Goal: Task Accomplishment & Management: Use online tool/utility

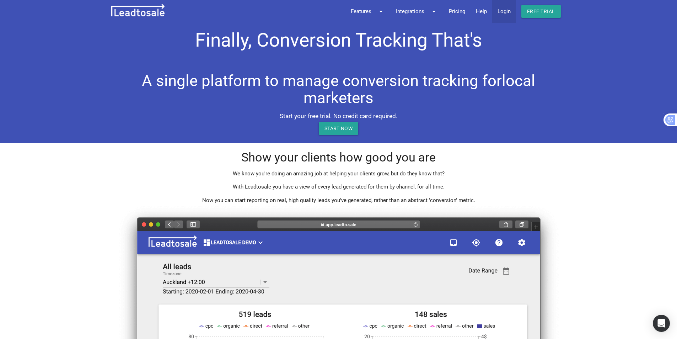
click at [499, 9] on link "Login" at bounding box center [504, 11] width 24 height 23
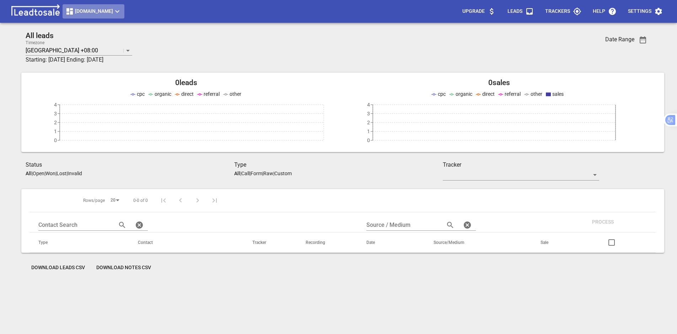
click at [101, 16] on button "[DOMAIN_NAME]" at bounding box center [94, 11] width 62 height 14
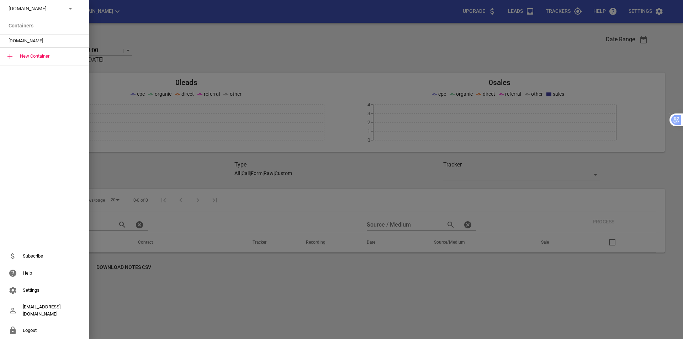
click at [59, 12] on p "[DOMAIN_NAME]" at bounding box center [35, 8] width 52 height 7
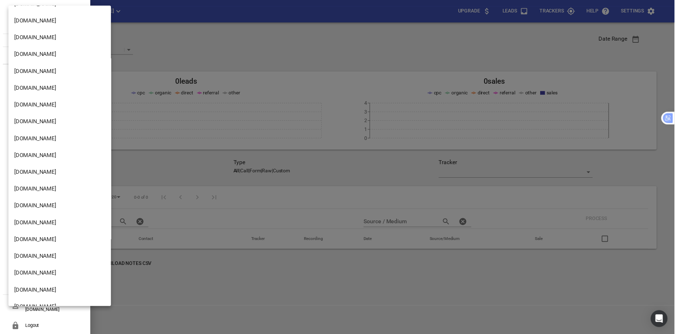
scroll to position [1203, 0]
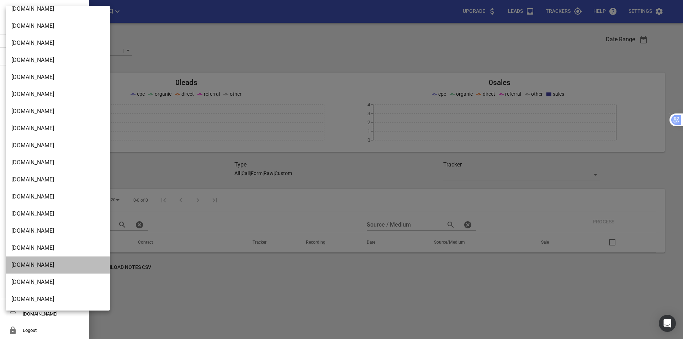
click at [63, 264] on li "[DOMAIN_NAME]" at bounding box center [61, 264] width 110 height 17
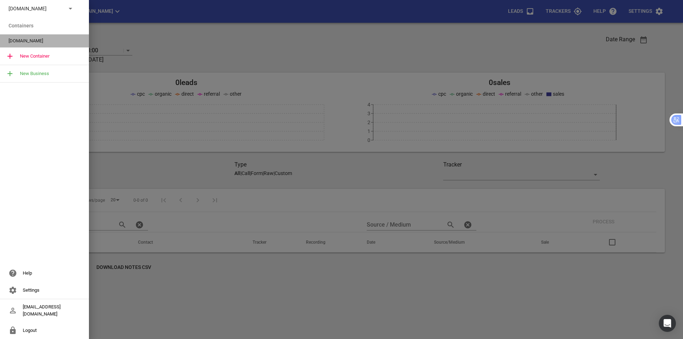
click at [47, 38] on span "[DOMAIN_NAME]" at bounding box center [42, 40] width 66 height 7
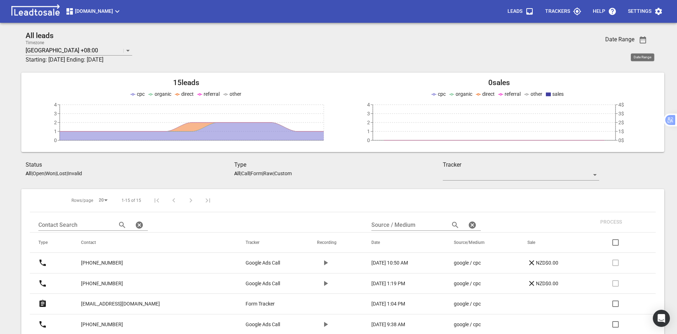
click at [644, 42] on icon "button" at bounding box center [643, 40] width 9 height 9
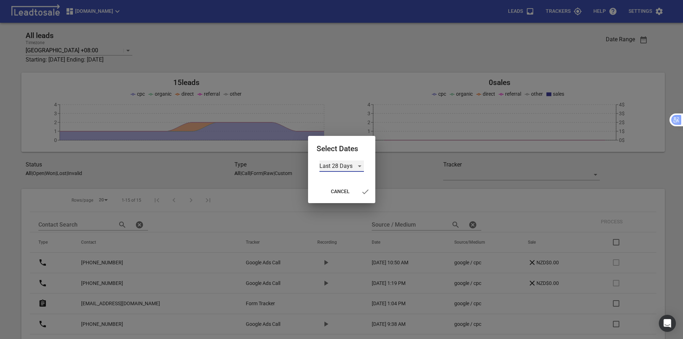
click at [362, 168] on div "Last 28 Days" at bounding box center [341, 165] width 44 height 11
click at [347, 218] on li "Custom" at bounding box center [341, 217] width 44 height 17
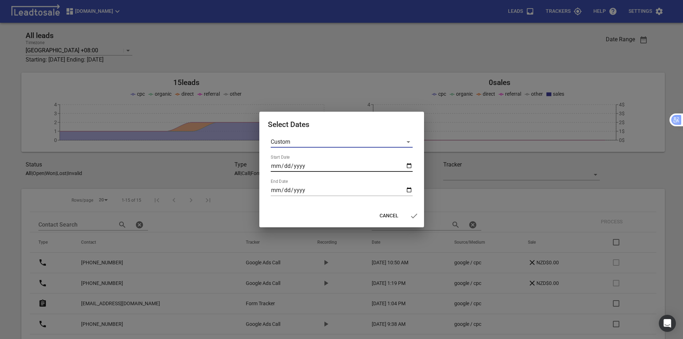
click at [405, 166] on input "Start Date" at bounding box center [342, 165] width 142 height 11
type input "[DATE]"
click at [408, 191] on input "End Date" at bounding box center [342, 190] width 142 height 11
type input "[DATE]"
click at [414, 217] on icon "button" at bounding box center [414, 215] width 6 height 5
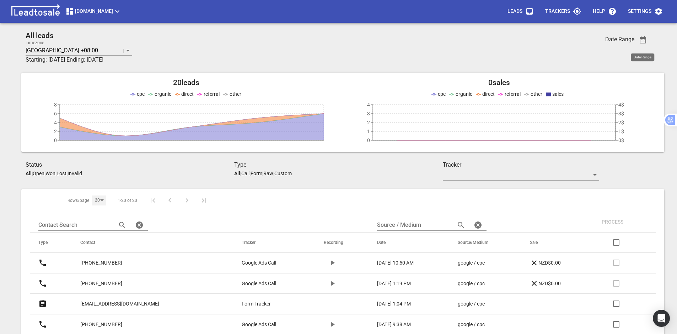
click at [97, 200] on div "20" at bounding box center [99, 200] width 14 height 10
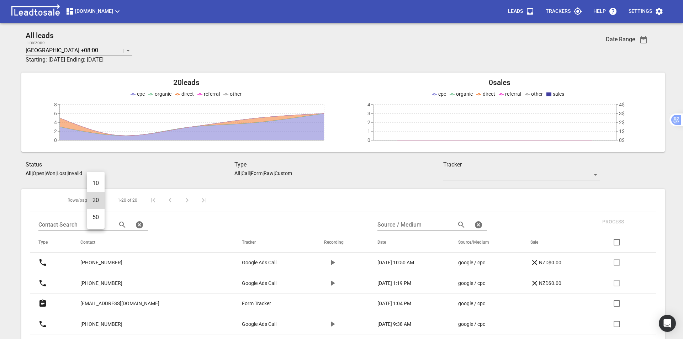
click at [100, 218] on li "50" at bounding box center [96, 217] width 18 height 17
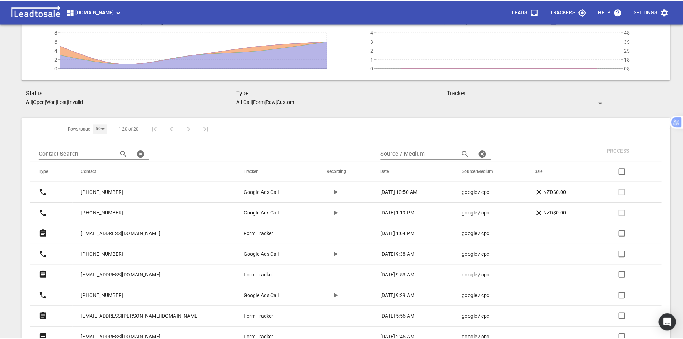
scroll to position [38, 0]
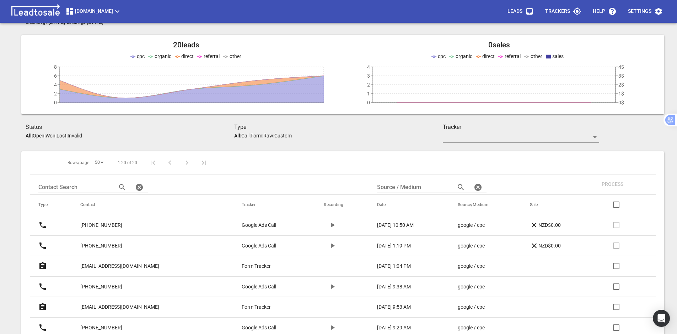
click at [103, 15] on span "[DOMAIN_NAME]" at bounding box center [93, 11] width 56 height 9
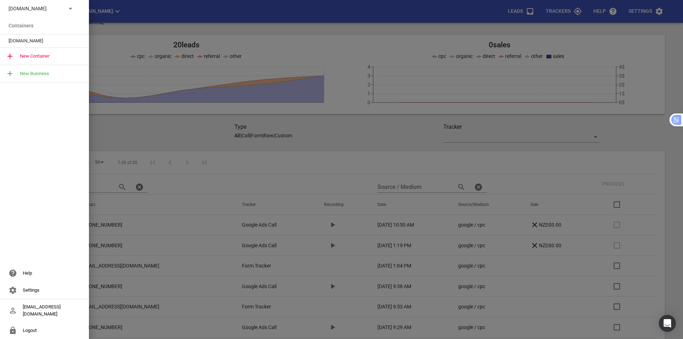
click at [59, 10] on p "[DOMAIN_NAME]" at bounding box center [35, 8] width 52 height 7
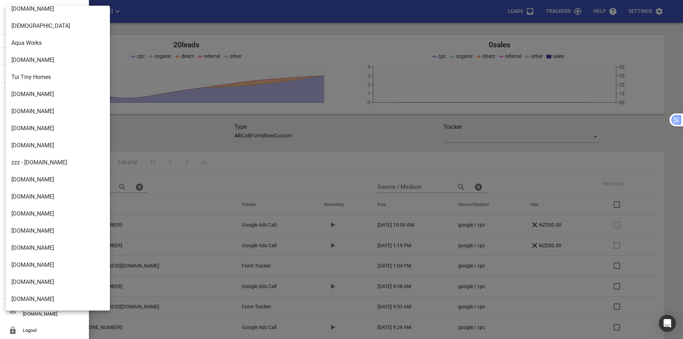
scroll to position [314, 0]
click at [55, 100] on li "[DOMAIN_NAME]" at bounding box center [61, 95] width 110 height 17
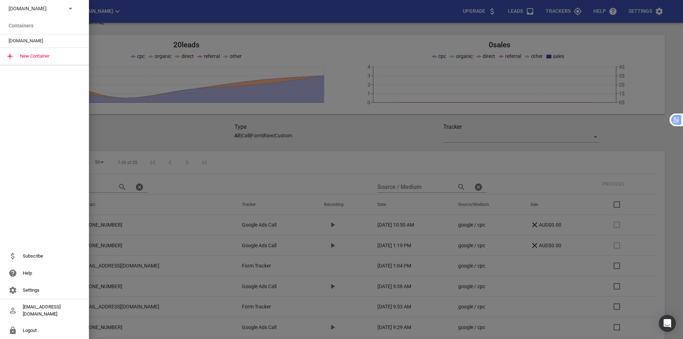
click at [44, 45] on div "[DOMAIN_NAME]" at bounding box center [44, 40] width 89 height 13
click at [43, 41] on span "[DOMAIN_NAME]" at bounding box center [42, 40] width 66 height 7
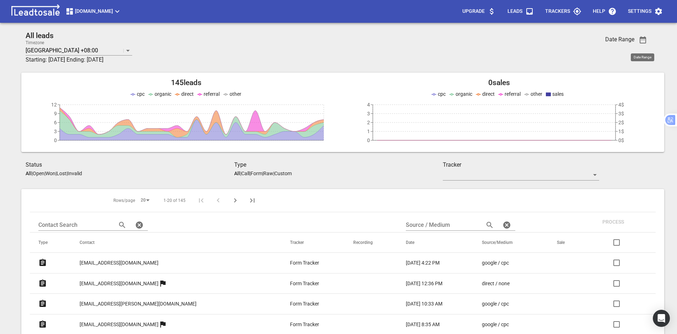
click at [641, 41] on icon "button" at bounding box center [643, 40] width 9 height 9
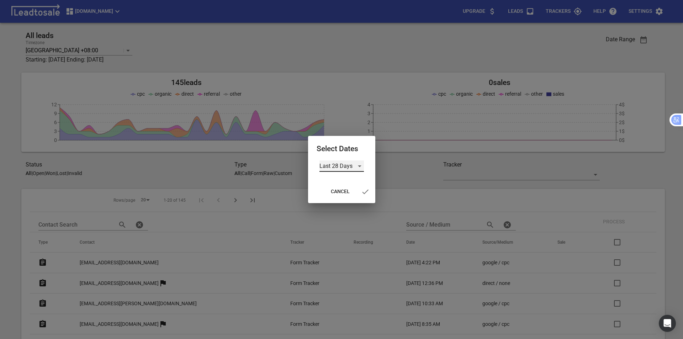
click at [358, 167] on div "Last 28 Days" at bounding box center [341, 165] width 44 height 11
click at [348, 212] on li "Custom" at bounding box center [341, 217] width 44 height 17
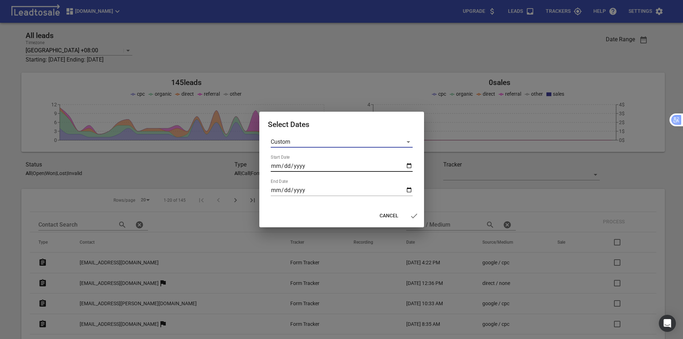
click at [406, 164] on input "Start Date" at bounding box center [342, 165] width 142 height 11
type input "[DATE]"
click at [406, 192] on input "End Date" at bounding box center [342, 190] width 142 height 11
type input "[DATE]"
click at [411, 218] on icon "button" at bounding box center [414, 216] width 9 height 9
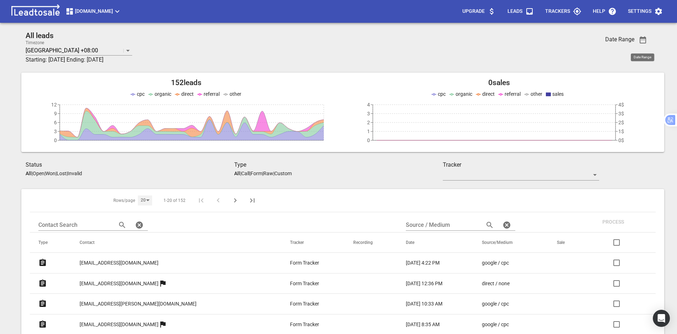
click at [138, 202] on div "20" at bounding box center [145, 200] width 14 height 10
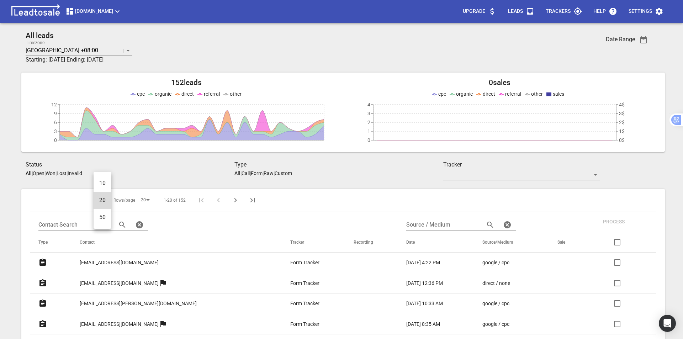
click at [104, 219] on li "50" at bounding box center [103, 217] width 18 height 17
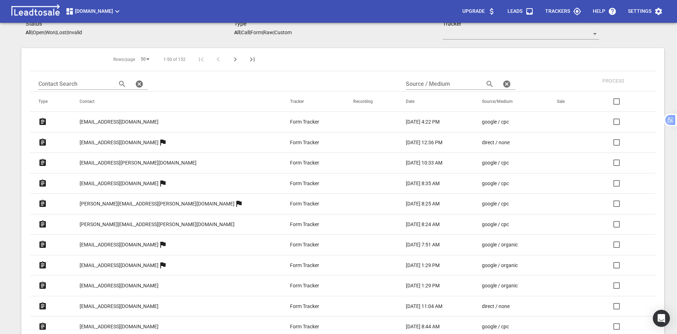
scroll to position [142, 0]
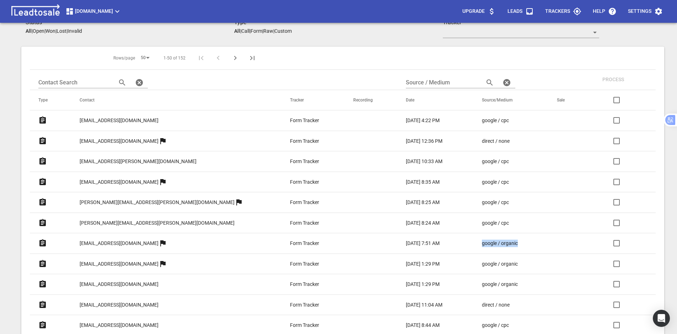
drag, startPoint x: 444, startPoint y: 243, endPoint x: 629, endPoint y: 222, distance: 186.2
click at [491, 244] on td "google / organic" at bounding box center [511, 243] width 75 height 21
copy p "google / organic"
click at [406, 83] on input "text" at bounding box center [442, 82] width 73 height 11
paste input "google / organic"
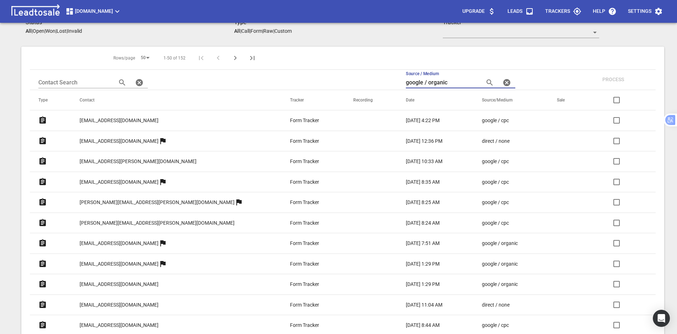
type input "google / organic"
click at [487, 82] on icon "button" at bounding box center [490, 82] width 6 height 6
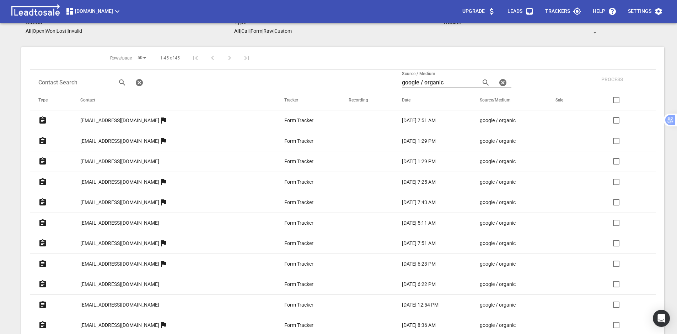
click at [438, 84] on input "google / organic" at bounding box center [438, 82] width 73 height 11
click at [482, 80] on icon "button" at bounding box center [486, 82] width 9 height 9
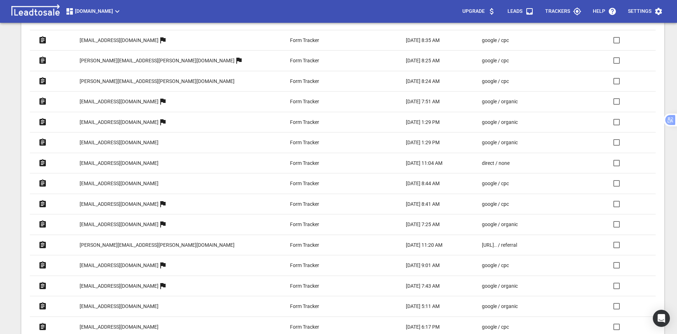
scroll to position [284, 0]
drag, startPoint x: 446, startPoint y: 244, endPoint x: 512, endPoint y: 243, distance: 66.1
click at [512, 243] on td "[URL].. / referral" at bounding box center [511, 244] width 75 height 21
copy p "[URL].. / referral"
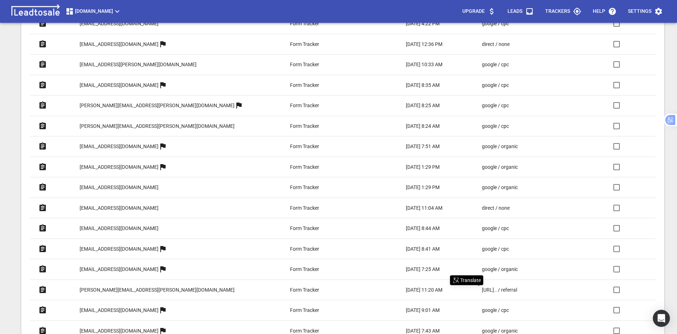
scroll to position [178, 0]
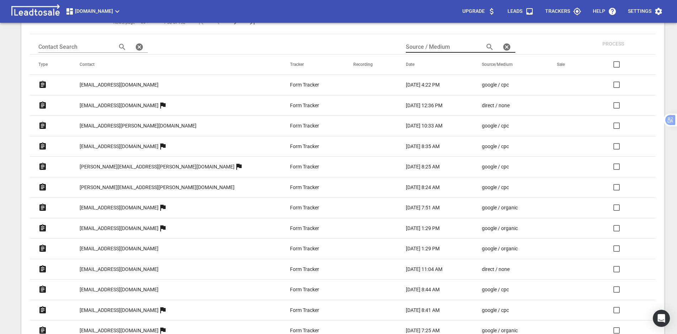
click at [406, 48] on input "text" at bounding box center [442, 46] width 73 height 11
paste input "[URL].. / referral"
click at [486, 46] on icon "button" at bounding box center [490, 47] width 9 height 9
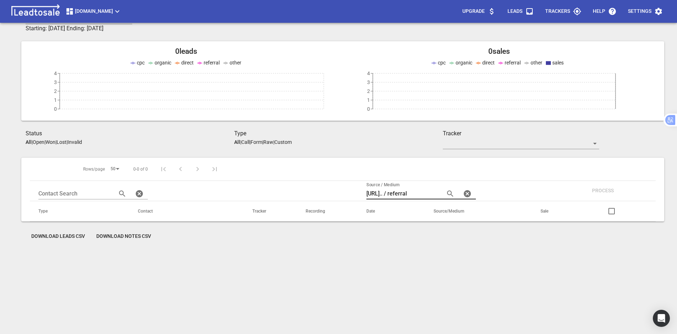
scroll to position [31, 0]
drag, startPoint x: 413, startPoint y: 193, endPoint x: 367, endPoint y: 191, distance: 45.9
click at [367, 191] on th "Source / Medium [URL].. / referral" at bounding box center [445, 191] width 174 height 20
type input "referral"
click at [452, 192] on span "button" at bounding box center [450, 193] width 17 height 9
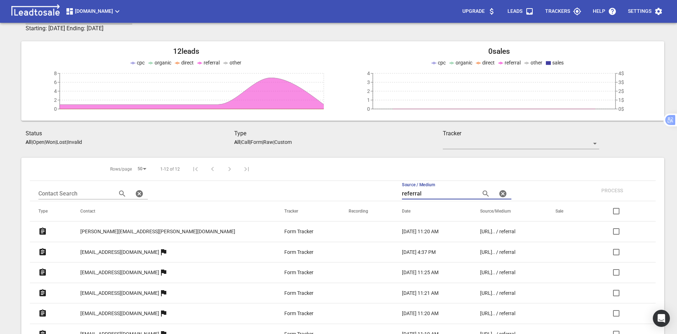
click at [402, 192] on input "referral" at bounding box center [438, 193] width 73 height 11
drag, startPoint x: 383, startPoint y: 192, endPoint x: 409, endPoint y: 195, distance: 25.4
click at [338, 195] on thead "Rows/page 50 1-12 of 12 Contact Search Source / Medium referral Process Type Co…" at bounding box center [343, 190] width 626 height 64
click at [482, 195] on icon "button" at bounding box center [486, 193] width 9 height 9
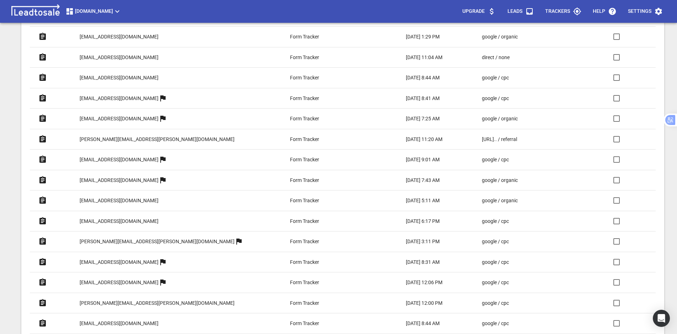
scroll to position [422, 0]
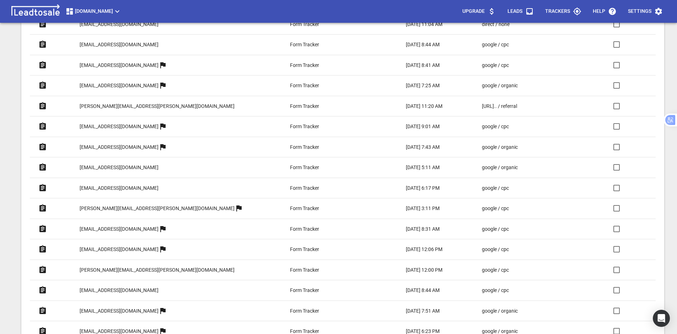
drag, startPoint x: 460, startPoint y: 187, endPoint x: 484, endPoint y: 188, distance: 24.2
click at [481, 187] on tr "[EMAIL_ADDRESS][DOMAIN_NAME] Form Tracker [DATE] 6:17 PM google / cpc" at bounding box center [343, 187] width 626 height 21
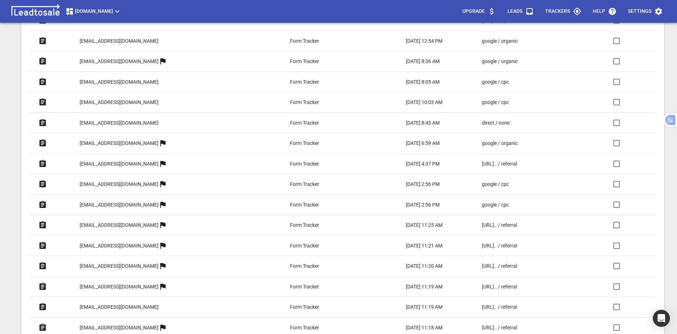
scroll to position [758, 0]
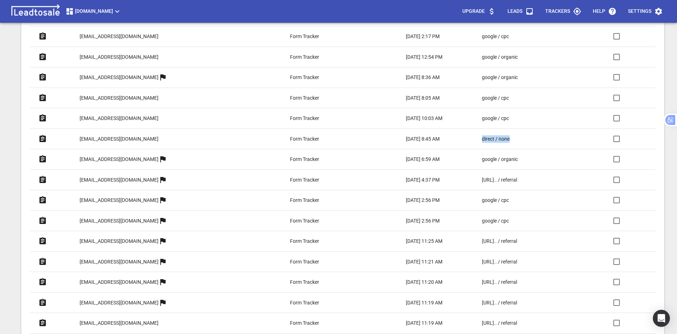
drag, startPoint x: 447, startPoint y: 136, endPoint x: 534, endPoint y: 148, distance: 88.6
click at [492, 142] on td "direct / none" at bounding box center [511, 138] width 75 height 21
copy p "direct / none"
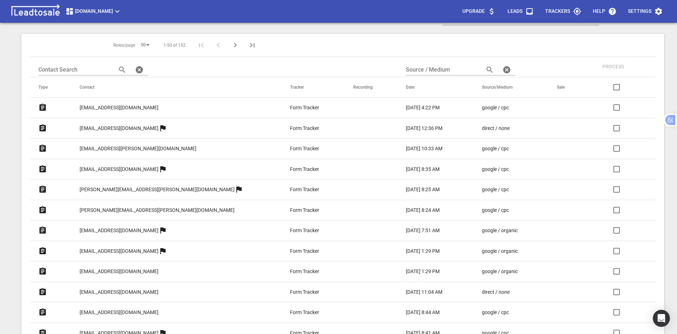
scroll to position [118, 0]
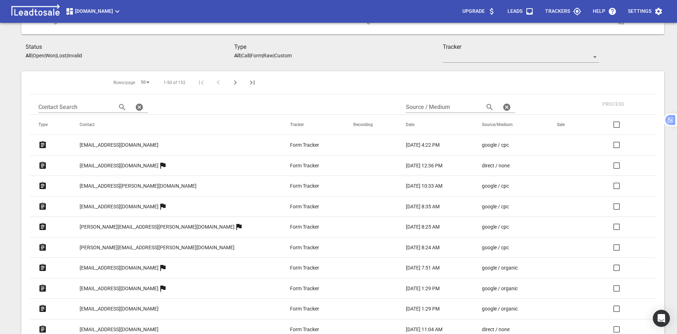
click at [231, 84] on icon "Next Page" at bounding box center [235, 82] width 9 height 9
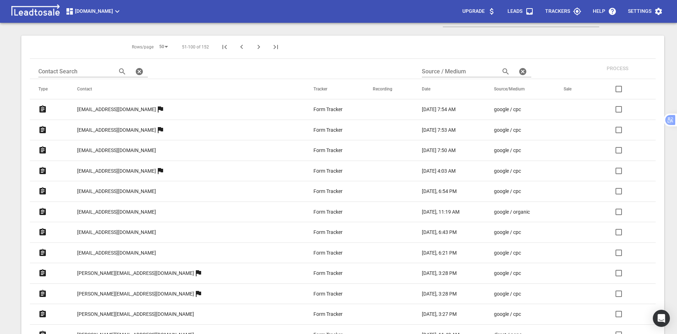
scroll to position [47, 0]
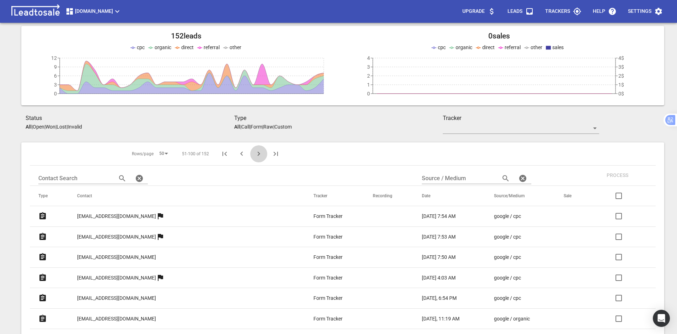
click at [255, 152] on icon "Next Page" at bounding box center [259, 153] width 9 height 9
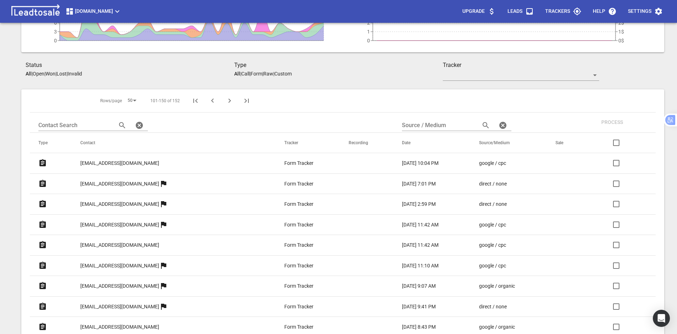
scroll to position [82, 0]
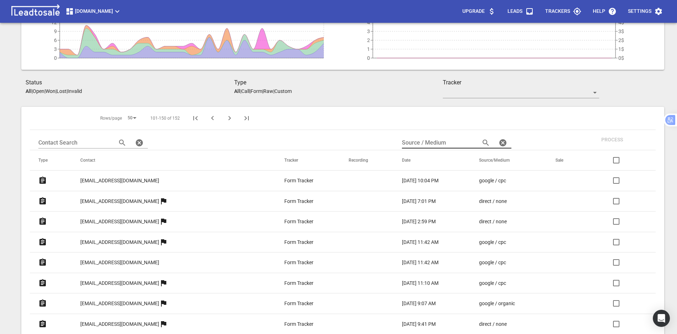
click at [402, 142] on input "text" at bounding box center [438, 142] width 73 height 11
paste input "google / cpc"
click at [482, 141] on icon "button" at bounding box center [486, 142] width 9 height 9
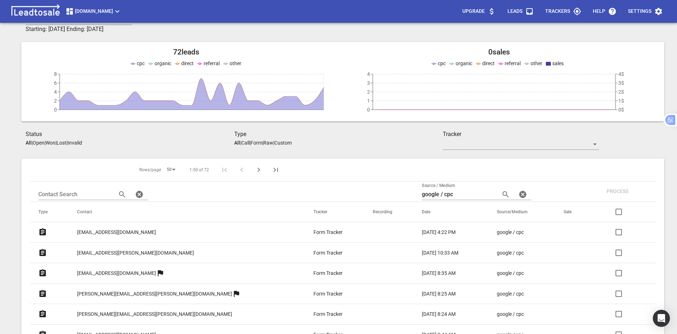
scroll to position [17, 0]
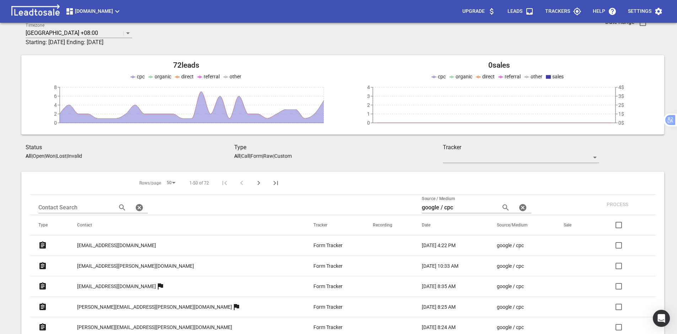
click at [255, 183] on icon "Next Page" at bounding box center [259, 182] width 9 height 9
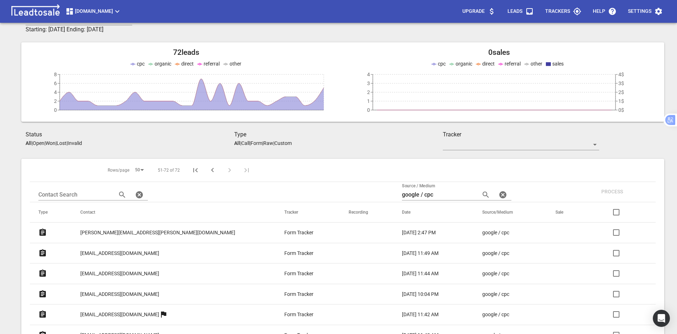
scroll to position [4, 0]
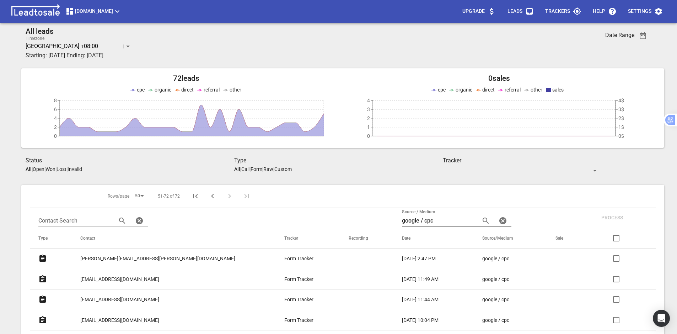
click at [418, 220] on input "google / cpc" at bounding box center [438, 220] width 73 height 11
paste input "direct / none"
type input "direct / none"
click at [483, 220] on icon "button" at bounding box center [486, 220] width 6 height 6
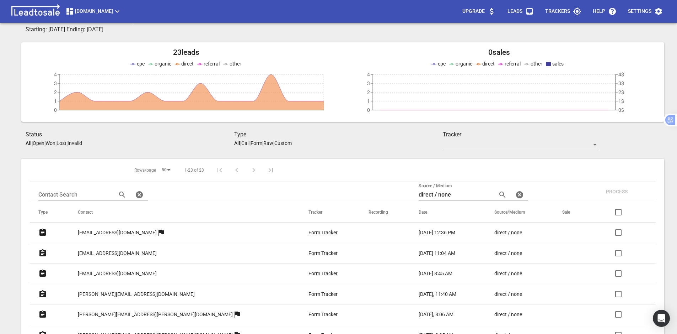
scroll to position [21, 0]
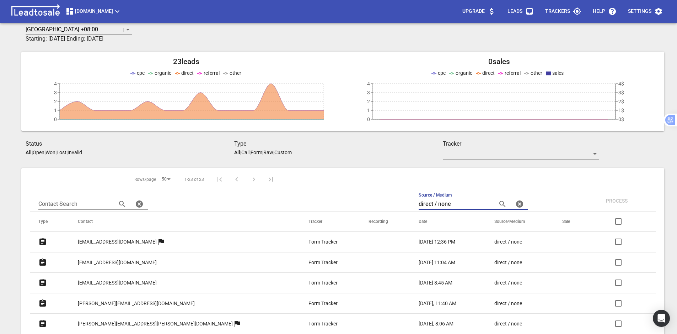
drag, startPoint x: 360, startPoint y: 202, endPoint x: 366, endPoint y: 202, distance: 5.3
click at [359, 202] on thead "Rows/page 50 1-23 of 23 Contact Search Source / Medium direct / none Process Ty…" at bounding box center [343, 200] width 626 height 64
click at [500, 204] on icon "button" at bounding box center [503, 204] width 6 height 6
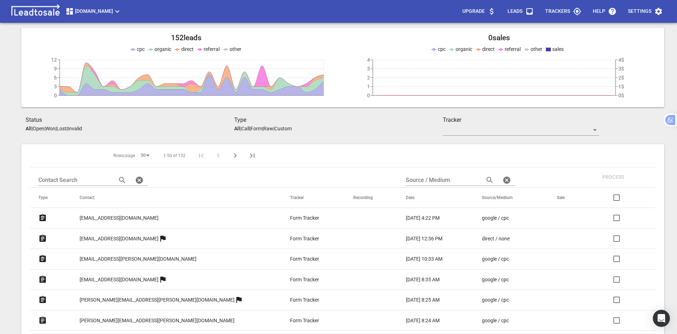
scroll to position [43, 0]
